Goal: Find specific page/section: Find specific page/section

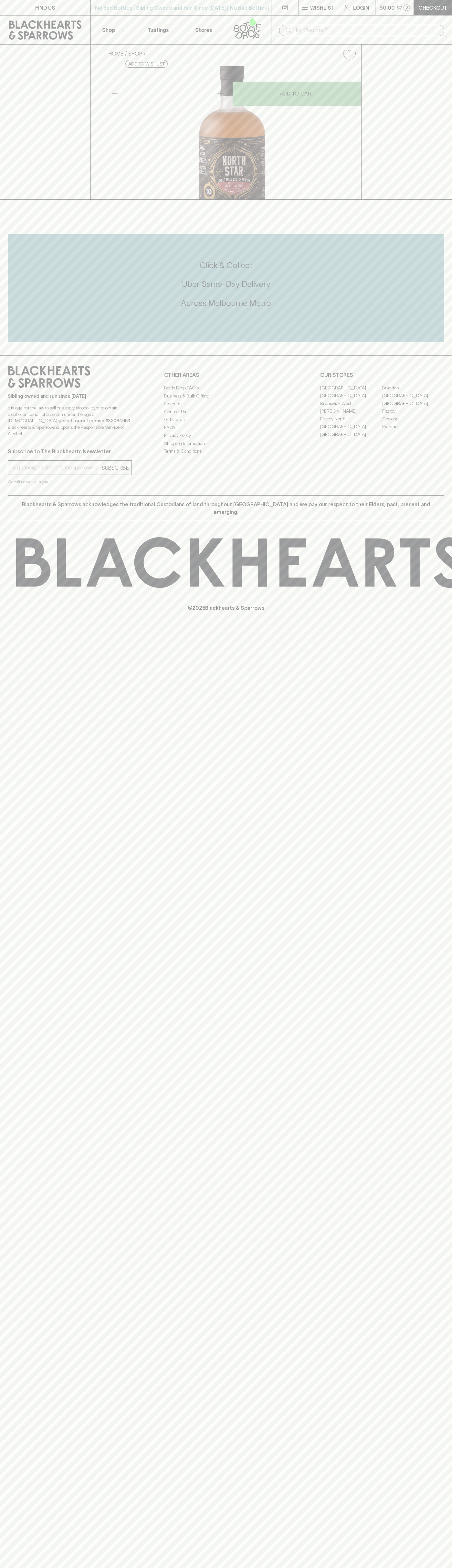
click at [351, 422] on link "Fitzroy North" at bounding box center [351, 419] width 62 height 8
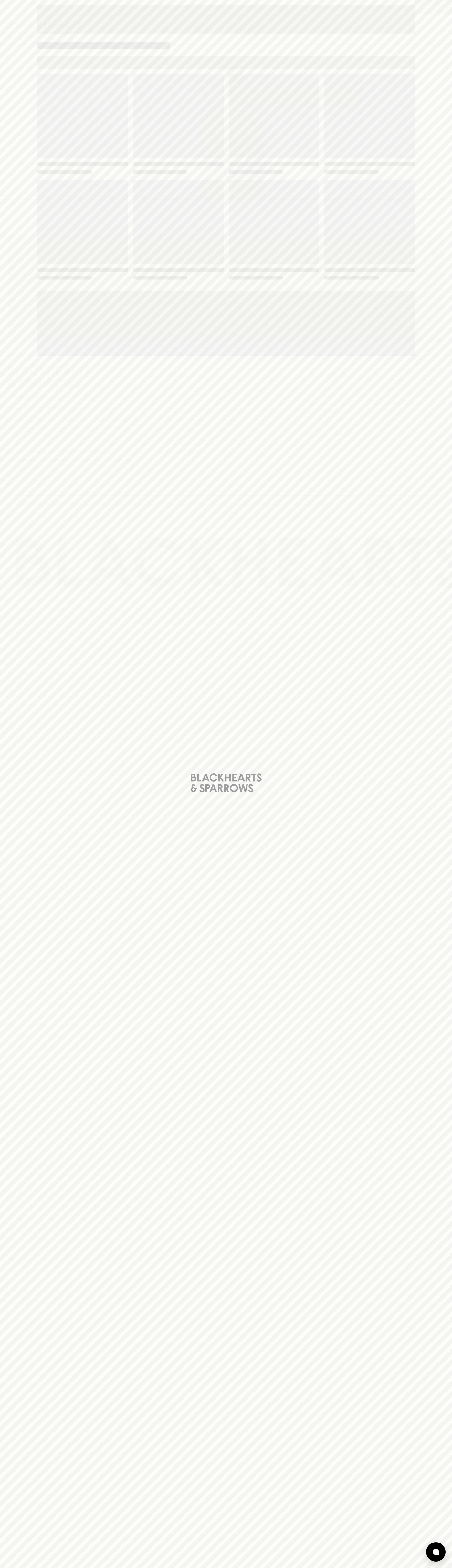
click at [307, 243] on span "Loading" at bounding box center [274, 222] width 90 height 84
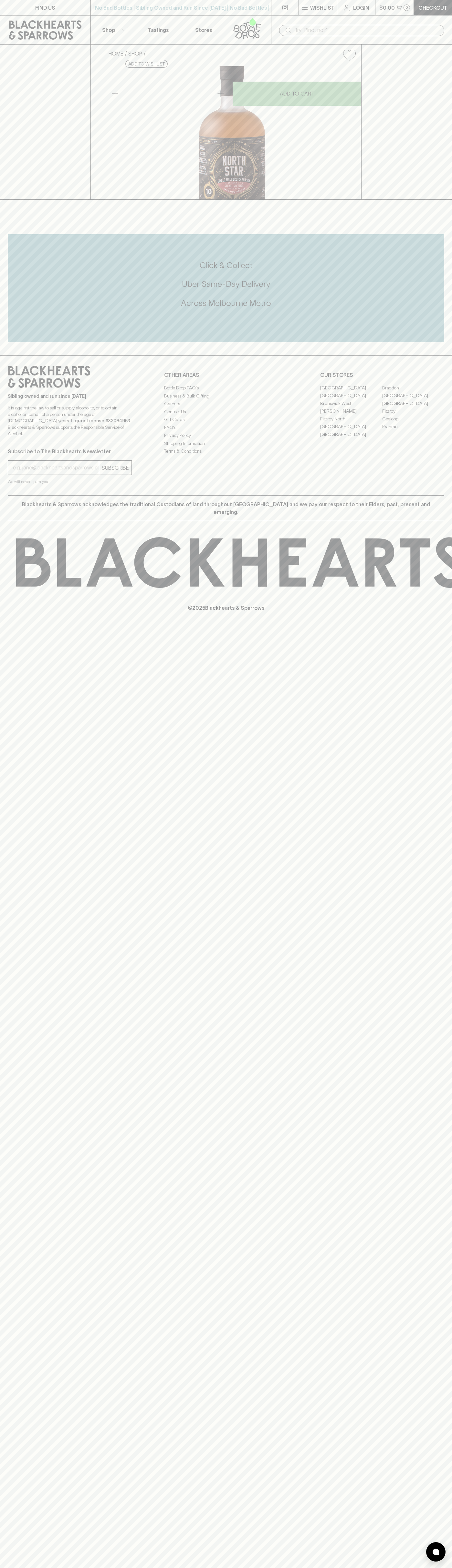
click at [261, 30] on icon at bounding box center [247, 28] width 37 height 21
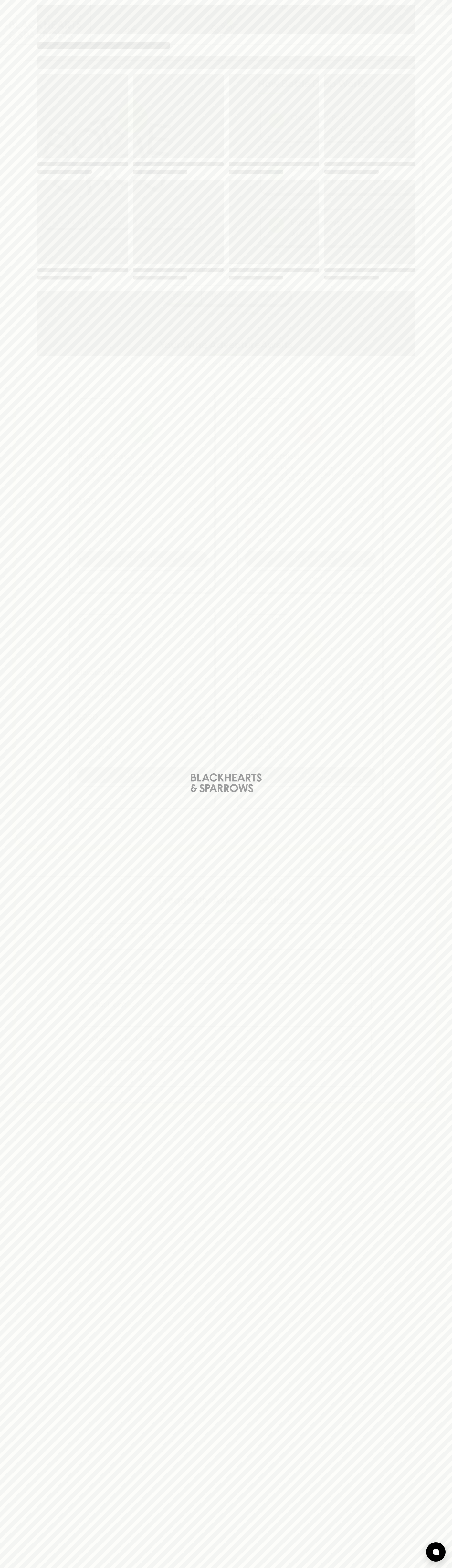
click at [136, 1567] on html "⠀ ⠀ Wishlist Login $0.00 0 Checkout Shop ​ No bad bottles Curated by us Deliver…" at bounding box center [226, 949] width 452 height 1898
click at [24, 1024] on div "Loading" at bounding box center [226, 784] width 452 height 1568
